Goal: Transaction & Acquisition: Purchase product/service

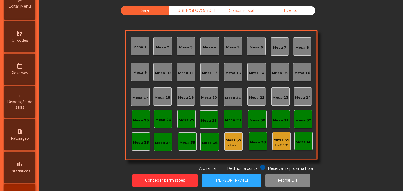
click at [23, 167] on icon "leaderboard" at bounding box center [20, 164] width 6 height 6
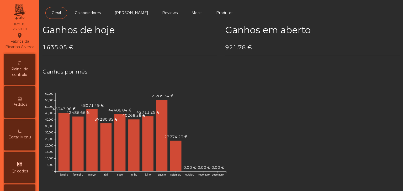
click at [19, 73] on span "Painel de controlo" at bounding box center [19, 72] width 29 height 11
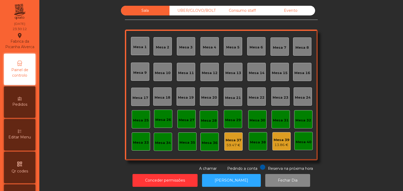
click at [198, 15] on div "UBER/GLOVO/BOLT" at bounding box center [193, 11] width 48 height 10
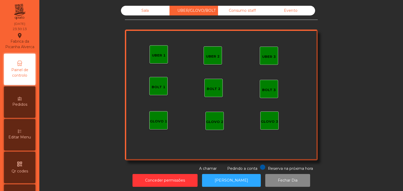
drag, startPoint x: 259, startPoint y: 17, endPoint x: 262, endPoint y: 16, distance: 2.7
click at [261, 16] on div "Sala UBER/GLOVO/BOLT Consumo staff Evento UBER 2 UBER 3 BOLT 1 BOLT 2 BOLT 3 GL…" at bounding box center [221, 89] width 193 height 166
click at [283, 11] on div "Evento" at bounding box center [290, 11] width 48 height 10
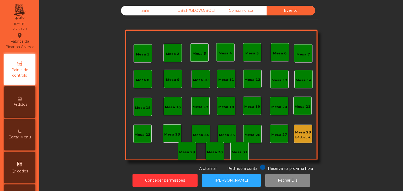
click at [304, 134] on div "Mesa 28" at bounding box center [303, 132] width 16 height 5
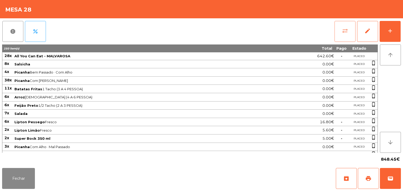
click at [341, 36] on button "sync_alt" at bounding box center [344, 31] width 21 height 21
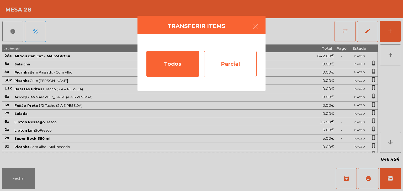
click at [223, 56] on div "Parcial" at bounding box center [230, 64] width 52 height 26
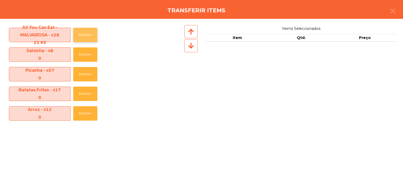
click at [78, 36] on button "Escolher" at bounding box center [85, 35] width 24 height 14
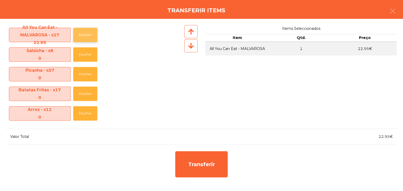
click at [78, 36] on button "Escolher" at bounding box center [85, 35] width 24 height 14
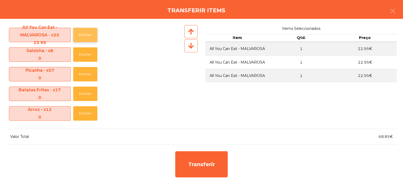
click at [78, 36] on button "Escolher" at bounding box center [85, 35] width 24 height 14
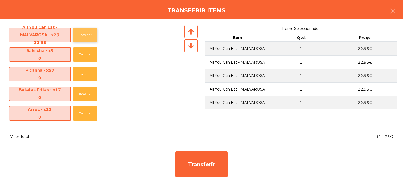
click at [78, 36] on button "Escolher" at bounding box center [85, 35] width 24 height 14
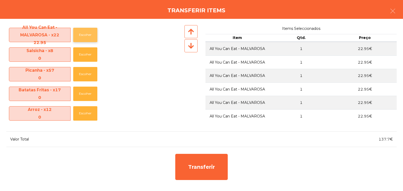
click at [78, 36] on button "Escolher" at bounding box center [85, 35] width 24 height 14
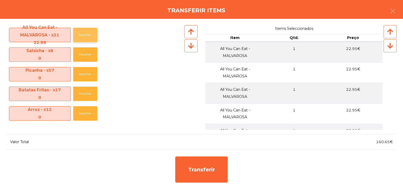
click at [78, 36] on button "Escolher" at bounding box center [85, 35] width 24 height 14
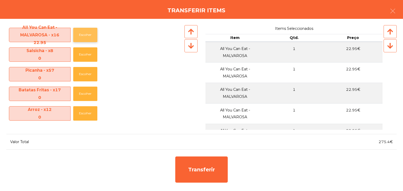
click at [78, 36] on button "Escolher" at bounding box center [85, 35] width 24 height 14
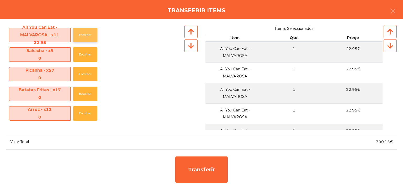
click at [78, 36] on button "Escolher" at bounding box center [85, 35] width 24 height 14
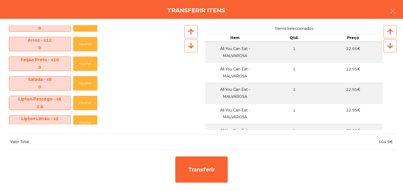
scroll to position [79, 0]
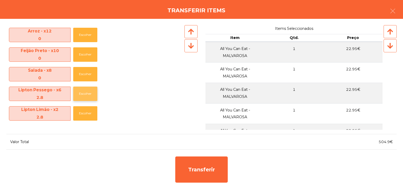
click at [84, 94] on button "Escolher" at bounding box center [85, 94] width 24 height 14
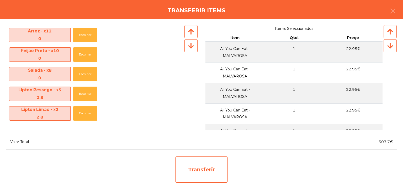
click at [197, 165] on div "Transferir" at bounding box center [201, 170] width 52 height 26
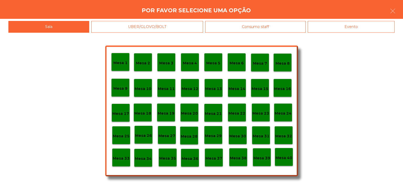
click at [216, 142] on div "Mesa 29" at bounding box center [213, 135] width 18 height 18
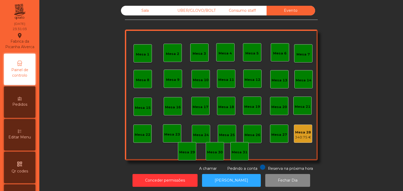
click at [302, 137] on div "340.75 €" at bounding box center [303, 137] width 16 height 5
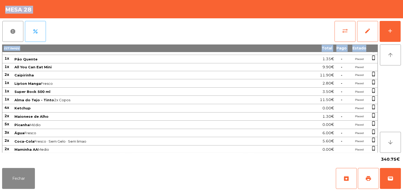
scroll to position [472, 0]
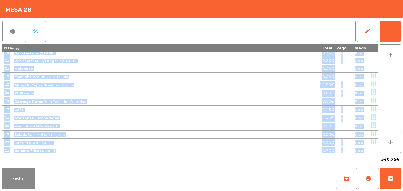
drag, startPoint x: 4, startPoint y: 57, endPoint x: 364, endPoint y: 149, distance: 371.8
copy tbody "6l Ipsumdol 2.82€ Sitame conse_adipis 2e Seddoei Tem Incidid · Utl Etdo 2.79€ M…"
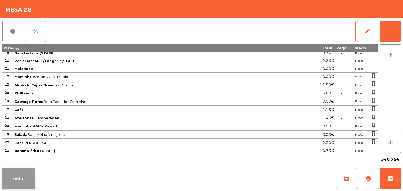
click at [22, 184] on button "Fechar" at bounding box center [18, 178] width 33 height 21
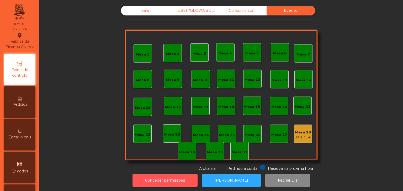
click at [167, 179] on button "Conceder permissões" at bounding box center [164, 180] width 65 height 13
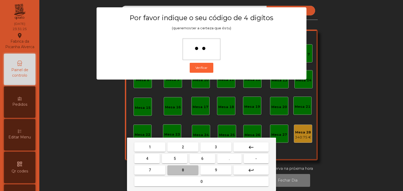
type input "***"
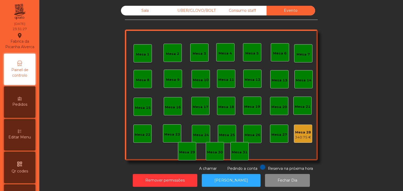
click at [303, 136] on div "340.75 €" at bounding box center [303, 137] width 16 height 5
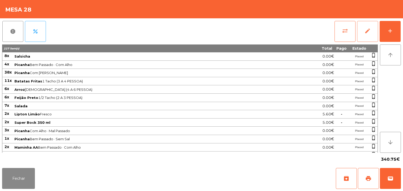
click at [372, 31] on button "edit" at bounding box center [367, 31] width 21 height 21
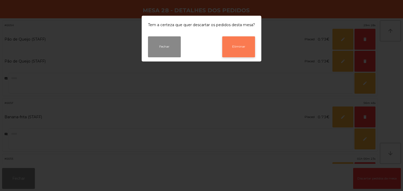
click at [233, 50] on button "Eliminar" at bounding box center [238, 46] width 33 height 21
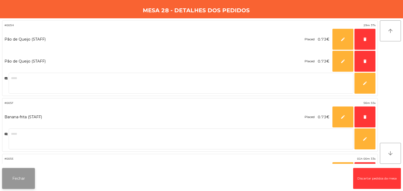
click at [25, 177] on button "Fechar" at bounding box center [18, 178] width 33 height 21
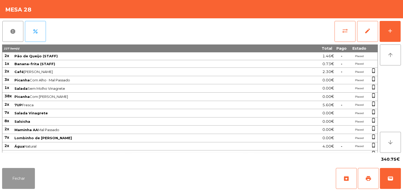
click at [25, 181] on button "Fechar" at bounding box center [18, 178] width 33 height 21
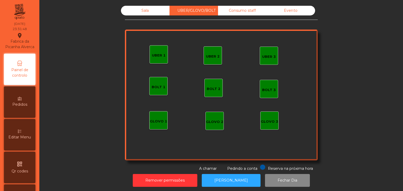
click at [148, 13] on div "Sala" at bounding box center [145, 11] width 48 height 10
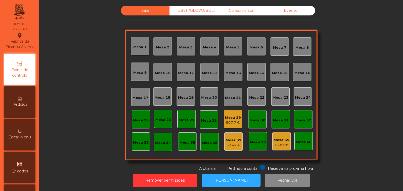
click at [235, 124] on div "507.7 €" at bounding box center [233, 122] width 16 height 5
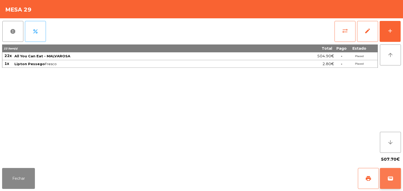
click at [391, 171] on button "wallet" at bounding box center [390, 178] width 21 height 21
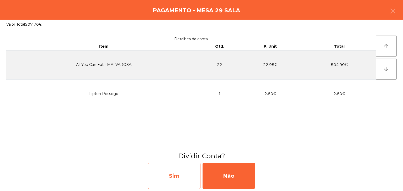
click at [173, 180] on div "Sim" at bounding box center [174, 176] width 52 height 26
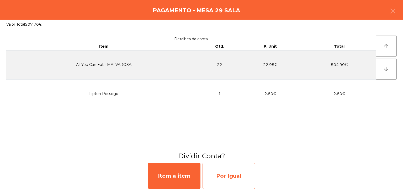
click at [224, 180] on div "Por Igual" at bounding box center [228, 176] width 52 height 26
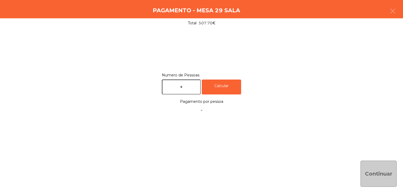
click at [183, 94] on input "text" at bounding box center [181, 87] width 39 height 15
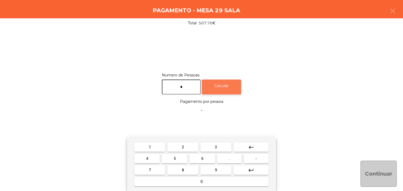
type input "*"
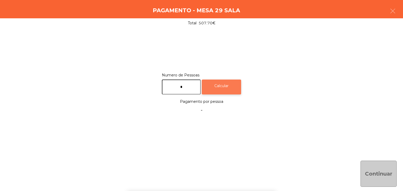
click at [230, 86] on div "Calcular" at bounding box center [221, 87] width 39 height 15
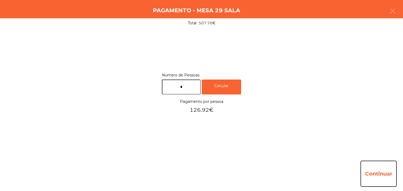
click at [370, 183] on button "Continuar" at bounding box center [378, 174] width 36 height 26
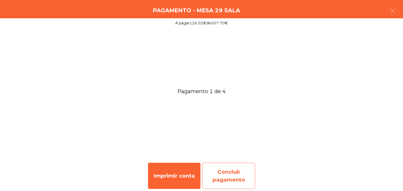
click at [244, 169] on div "Concluir pagamento" at bounding box center [228, 176] width 52 height 26
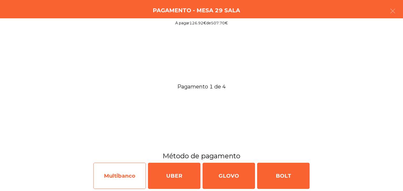
click at [133, 174] on div "Multibanco" at bounding box center [119, 176] width 52 height 26
select select "**"
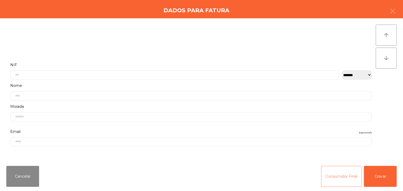
click at [350, 176] on button "Consumidor Final" at bounding box center [341, 176] width 41 height 21
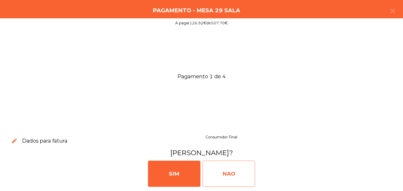
click at [244, 173] on div "NAO" at bounding box center [228, 174] width 52 height 26
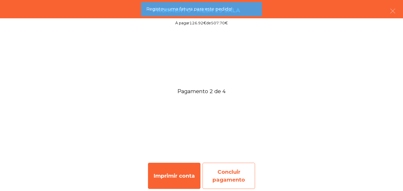
click at [219, 180] on div "Concluir pagamento" at bounding box center [228, 176] width 52 height 26
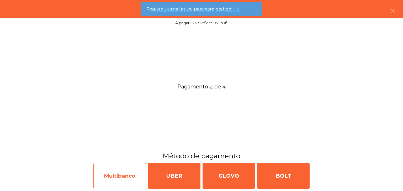
click at [103, 168] on div "Multibanco" at bounding box center [119, 176] width 52 height 26
select select "**"
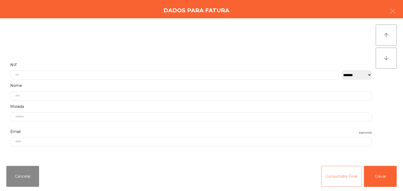
click at [336, 168] on button "Consumidor Final" at bounding box center [341, 176] width 41 height 21
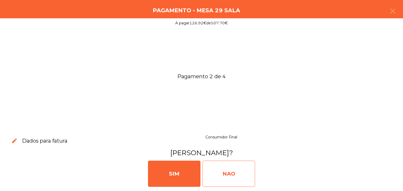
click at [244, 166] on div "NAO" at bounding box center [228, 174] width 52 height 26
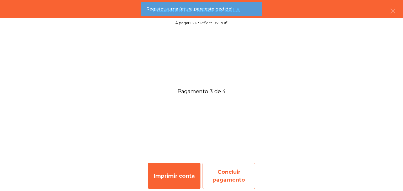
click at [242, 167] on div "Concluir pagamento" at bounding box center [228, 176] width 52 height 26
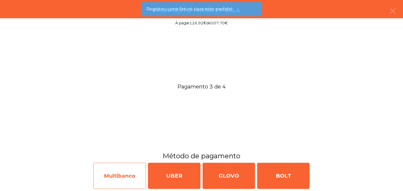
click at [117, 171] on div "Multibanco" at bounding box center [119, 176] width 52 height 26
select select "**"
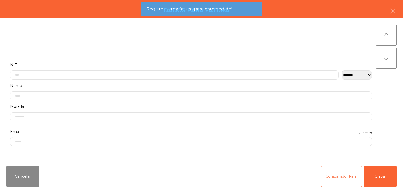
click at [344, 171] on button "Consumidor Final" at bounding box center [341, 176] width 41 height 21
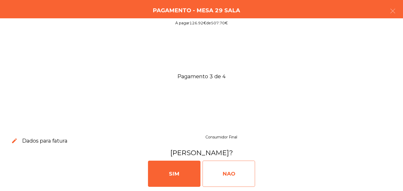
click at [237, 173] on div "NAO" at bounding box center [228, 174] width 52 height 26
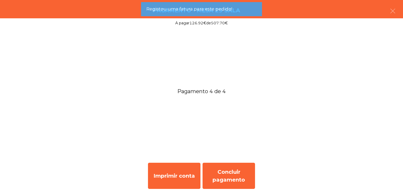
click at [258, 175] on div "Imprimir conta Concluir pagamento" at bounding box center [201, 176] width 403 height 30
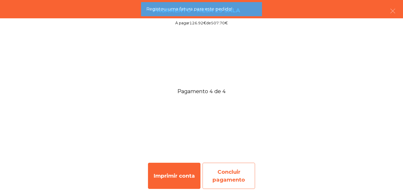
click at [237, 175] on div "Concluir pagamento" at bounding box center [228, 176] width 52 height 26
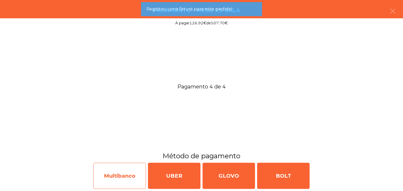
click at [137, 175] on div "Multibanco" at bounding box center [119, 176] width 52 height 26
select select "**"
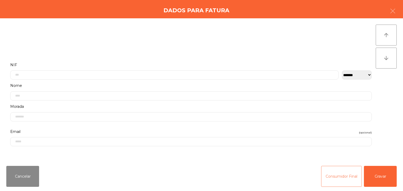
click at [327, 171] on button "Consumidor Final" at bounding box center [341, 176] width 41 height 21
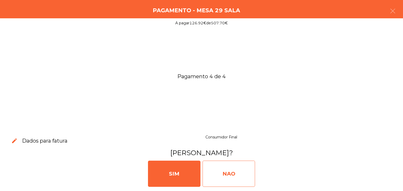
click at [230, 170] on div "NAO" at bounding box center [228, 174] width 52 height 26
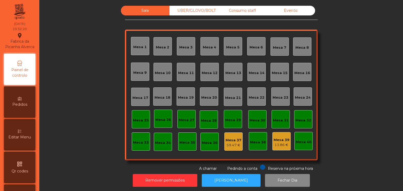
click at [186, 11] on div "UBER/GLOVO/BOLT" at bounding box center [193, 11] width 48 height 10
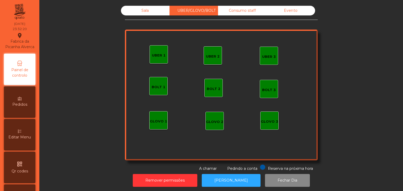
click at [230, 13] on div "Consumo staff" at bounding box center [242, 11] width 48 height 10
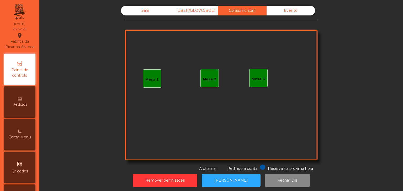
click at [293, 10] on div "Evento" at bounding box center [290, 11] width 48 height 10
